Goal: Task Accomplishment & Management: Complete application form

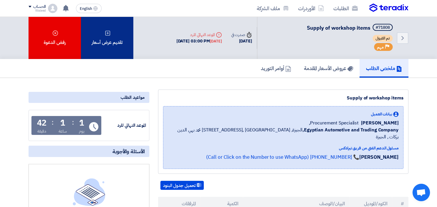
click at [109, 37] on div "تقديم عرض أسعار" at bounding box center [107, 38] width 52 height 42
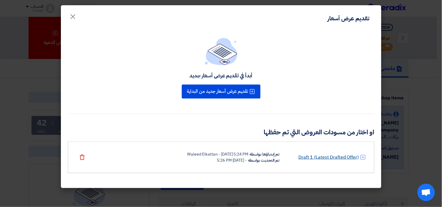
click at [317, 158] on link "Draft 1 (Latest Drafted Offer)" at bounding box center [328, 157] width 60 height 7
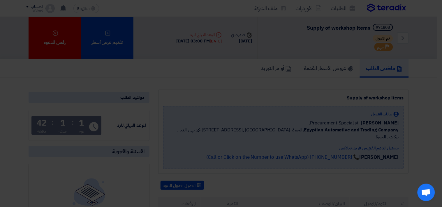
click at [317, 158] on div "أبدأ في تقديم عرض أسعار جديد تقديم عرض أسعار جديد من البداية او اختار من مسودات…" at bounding box center [221, 95] width 320 height 158
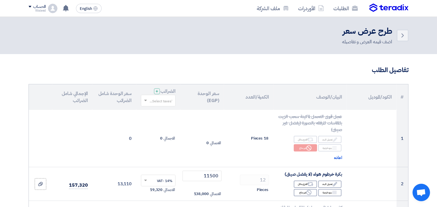
drag, startPoint x: 439, startPoint y: 28, endPoint x: 299, endPoint y: 25, distance: 140.1
click at [299, 26] on div "Back طرح عرض سعر اضف قيمه العرض و تفاصيله" at bounding box center [219, 36] width 380 height 20
click at [342, 9] on link "الطلبات" at bounding box center [346, 8] width 34 height 14
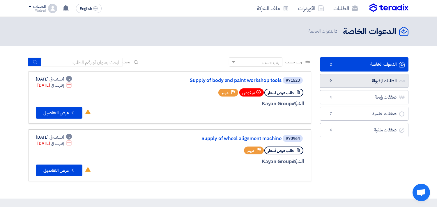
click at [375, 81] on link "الطلبات المقبولة الطلبات المقبولة 9" at bounding box center [364, 81] width 89 height 14
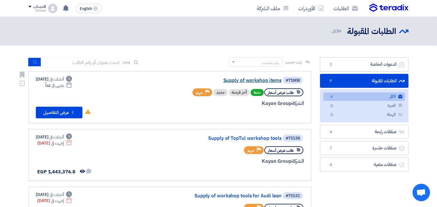
click at [261, 81] on link "Supply of workshop items" at bounding box center [223, 80] width 116 height 5
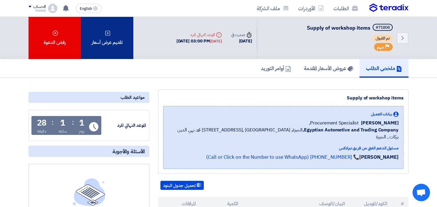
click at [109, 37] on div "تقديم عرض أسعار" at bounding box center [107, 38] width 52 height 42
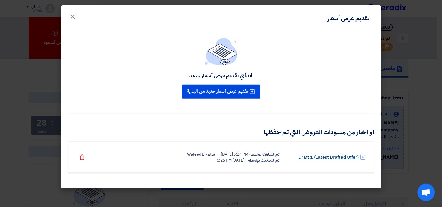
click at [309, 158] on link "Draft 1 (Latest Drafted Offer)" at bounding box center [328, 157] width 60 height 7
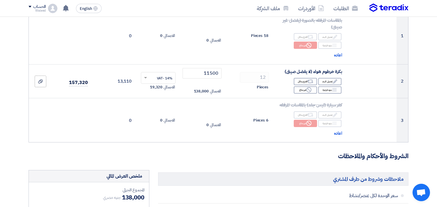
scroll to position [100, 0]
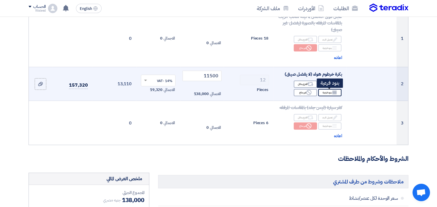
click at [324, 94] on div "Breakdown بنود فرعية" at bounding box center [329, 92] width 23 height 7
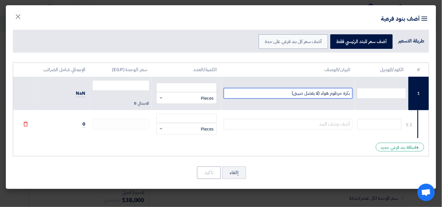
click at [281, 93] on input "بكرة خرطوم هواء (لا يفضل صينى)" at bounding box center [288, 93] width 129 height 10
drag, startPoint x: 273, startPoint y: 95, endPoint x: 355, endPoint y: 94, distance: 82.7
click at [355, 94] on tr "1 بكرة خرطوم هواء (لا يفضل صينى)15 متر RFQ_STEP1.ITEMS.2.TYPE_PLACEHOLDER × Pie…" at bounding box center [221, 94] width 416 height 34
type input "بكرة خرطوم هواء (لا يفضل صينى)15 متر"
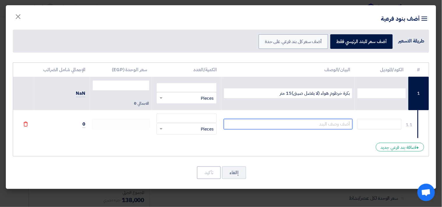
click at [315, 126] on input "text" at bounding box center [288, 124] width 129 height 10
paste input "بكرة خرطوم هواء (لا يفضل صينى)15 متر"
click at [290, 125] on input "بكرة خرطوم هواء (لا يفضل صينى)15 متر" at bounding box center [288, 124] width 129 height 10
type input "بكرة خرطوم هواء (لا يفضل صينى)10 متر"
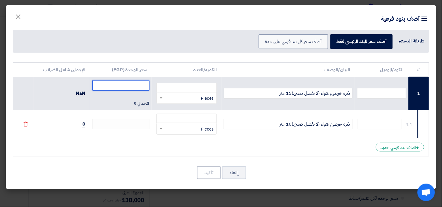
click at [125, 86] on input "number" at bounding box center [120, 85] width 57 height 10
click at [163, 88] on input "number" at bounding box center [186, 87] width 61 height 9
click at [160, 98] on span at bounding box center [161, 99] width 3 height 2
click at [140, 86] on input "number" at bounding box center [120, 85] width 57 height 10
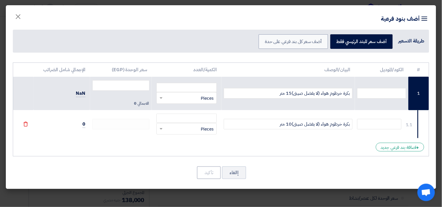
click at [407, 125] on div "1.1" at bounding box center [409, 125] width 6 height 6
click at [161, 98] on span at bounding box center [161, 98] width 3 height 1
click at [161, 98] on span at bounding box center [161, 99] width 3 height 2
click at [146, 112] on td at bounding box center [120, 124] width 61 height 28
click at [130, 85] on input "number" at bounding box center [120, 85] width 57 height 10
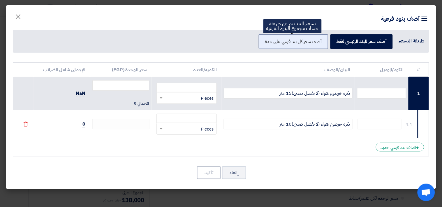
click at [280, 46] on label "أضف سعر كل بند فرعي على حدة" at bounding box center [293, 41] width 69 height 15
click at [318, 43] on input "أضف سعر كل بند فرعي على حدة" at bounding box center [320, 41] width 4 height 4
radio input "true"
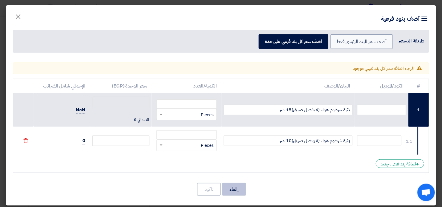
click at [236, 191] on button "إالغاء" at bounding box center [234, 189] width 24 height 13
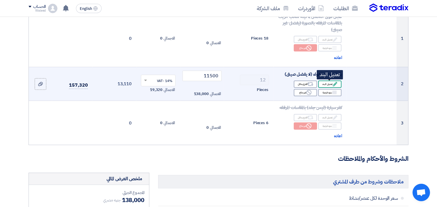
click at [327, 83] on div "Edit تعديل البند" at bounding box center [329, 84] width 23 height 7
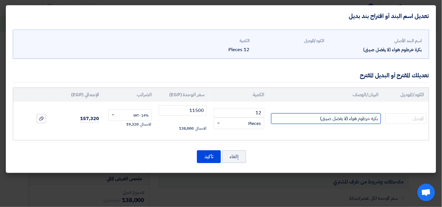
click at [310, 120] on input "بكرة خرطوم هواء (لا يفضل صينى)" at bounding box center [326, 119] width 110 height 10
type input "بكرة خرطوم هواء (لا يفضل صينى) 15 متر"
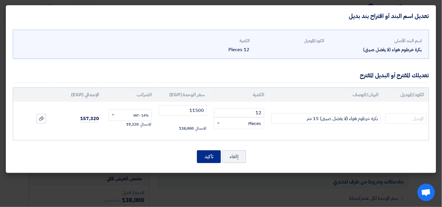
click at [207, 158] on button "تأكيد" at bounding box center [209, 157] width 24 height 13
